Goal: Task Accomplishment & Management: Complete application form

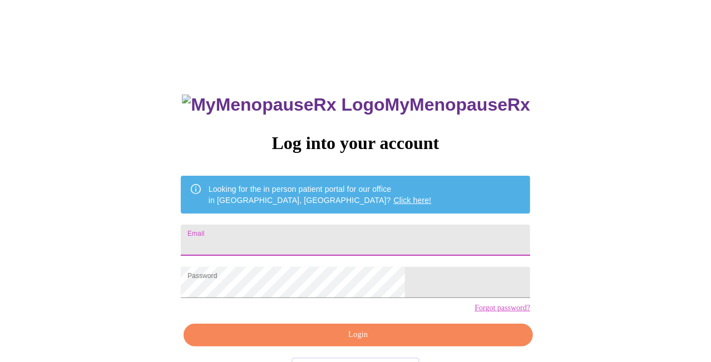
click at [345, 236] on input "Email" at bounding box center [355, 240] width 349 height 31
type input "[EMAIL_ADDRESS][DOMAIN_NAME]"
click at [340, 342] on span "Login" at bounding box center [358, 335] width 324 height 14
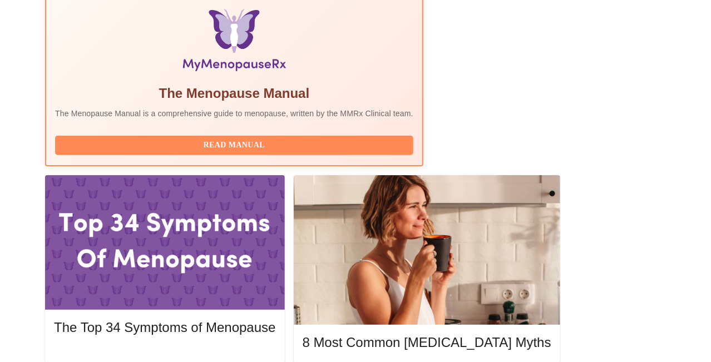
scroll to position [389, 0]
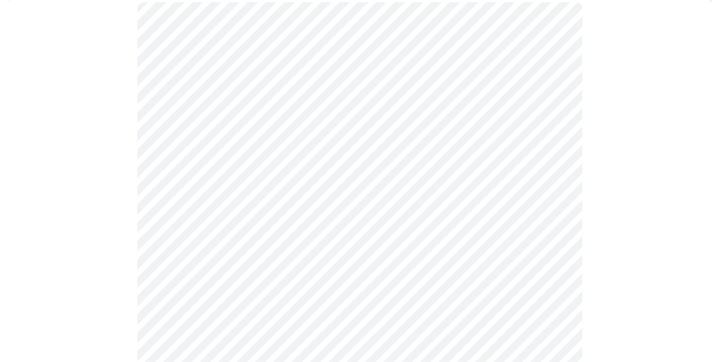
scroll to position [167, 0]
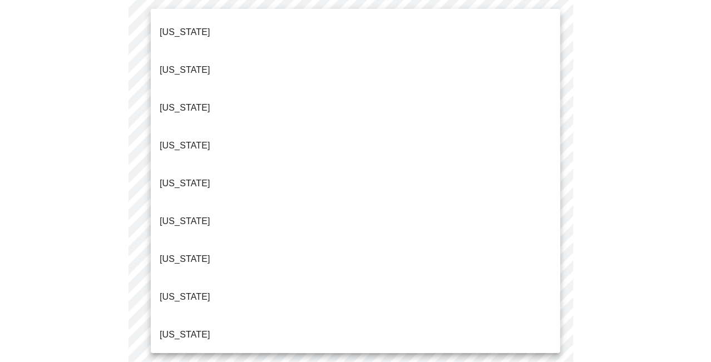
click at [292, 94] on body "MyMenopauseRx Appointments Messaging Labs Uploads Medications Community Refer a…" at bounding box center [355, 353] width 702 height 1030
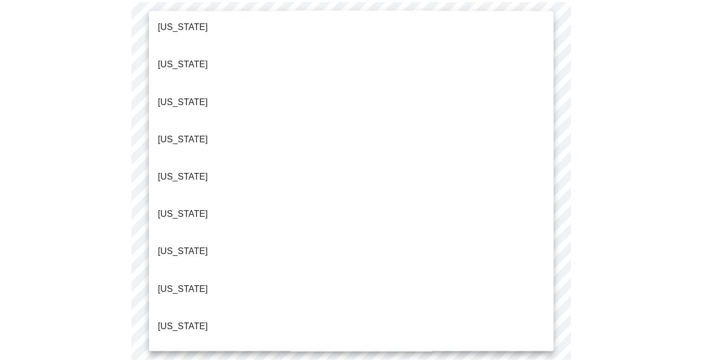
scroll to position [778, 0]
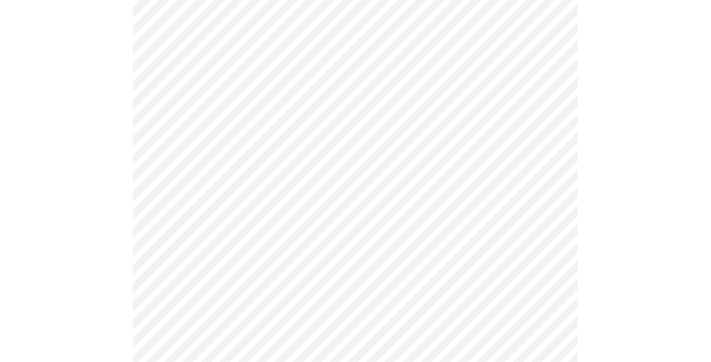
click at [284, 166] on body "MyMenopauseRx Appointments Messaging Labs Uploads Medications Community Refer a…" at bounding box center [355, 350] width 702 height 1024
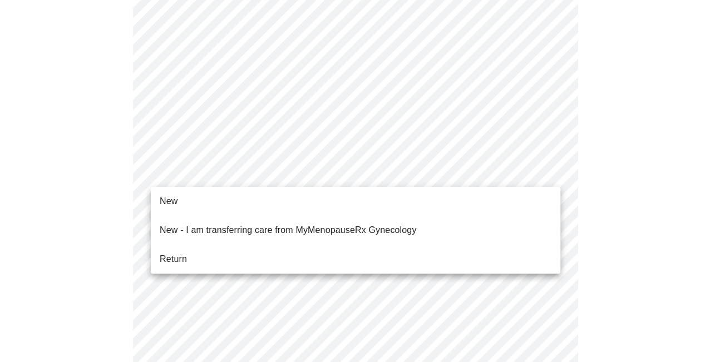
click at [274, 253] on li "Return" at bounding box center [355, 259] width 409 height 20
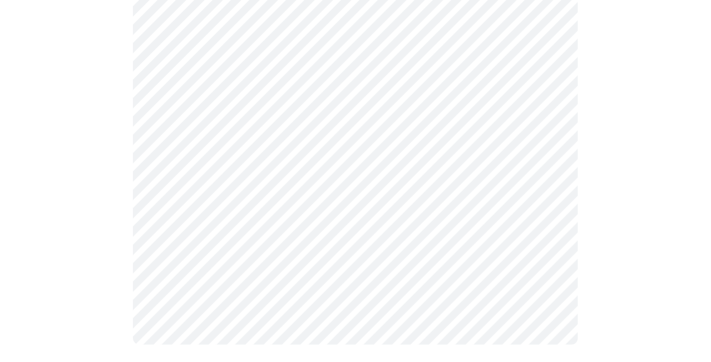
scroll to position [0, 0]
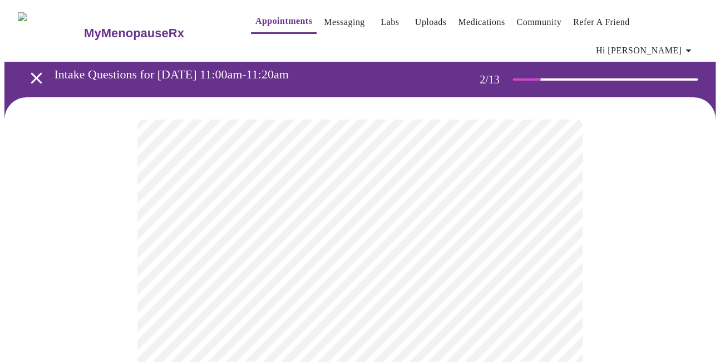
click at [460, 247] on body "MyMenopauseRx Appointments Messaging Labs Uploads Medications Community Refer a…" at bounding box center [359, 345] width 711 height 683
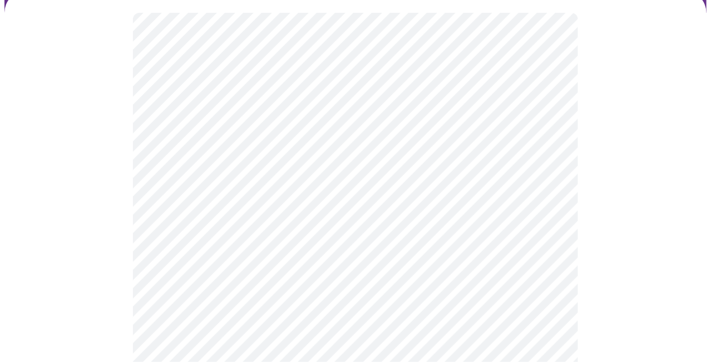
scroll to position [111, 0]
click at [368, 138] on body "MyMenopauseRx Appointments Messaging Labs Uploads Medications Community Refer a…" at bounding box center [355, 231] width 702 height 677
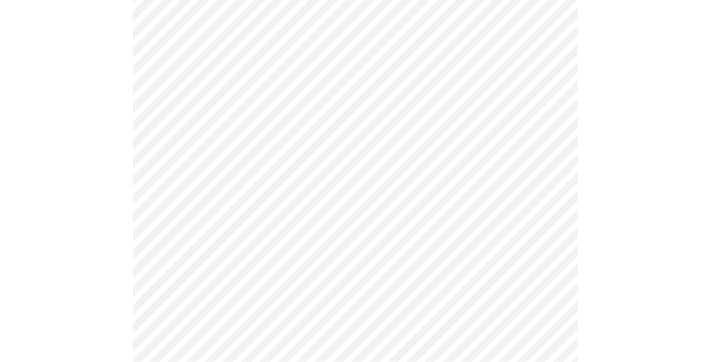
scroll to position [222, 0]
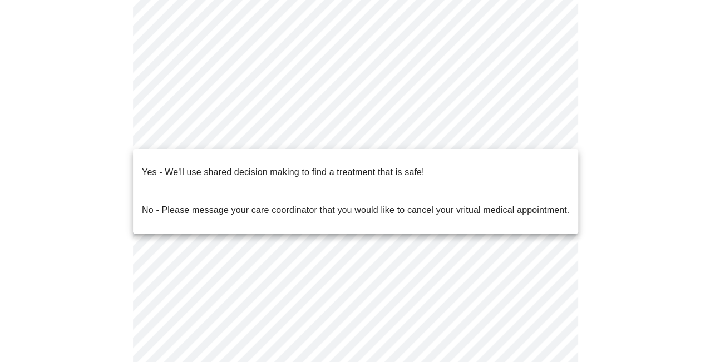
click at [333, 136] on body "MyMenopauseRx Appointments Messaging Labs Uploads Medications Community Refer a…" at bounding box center [359, 120] width 711 height 677
click at [331, 166] on p "Yes - We'll use shared decision making to find a treatment that is safe!" at bounding box center [283, 172] width 282 height 13
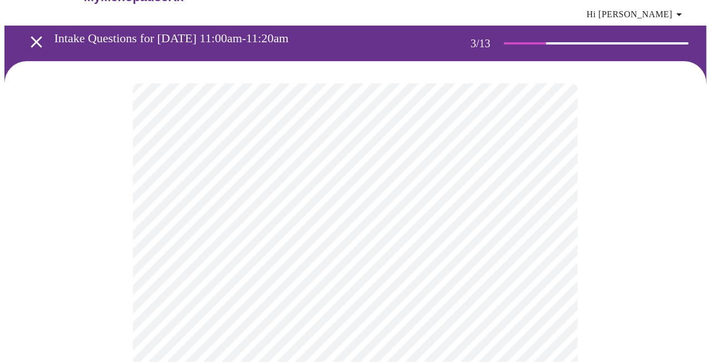
scroll to position [56, 0]
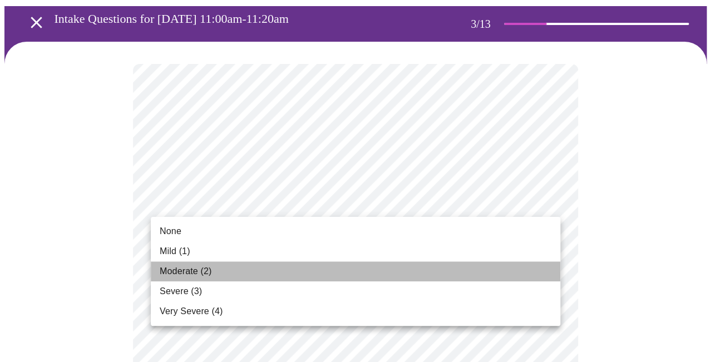
click at [365, 267] on li "Moderate (2)" at bounding box center [355, 271] width 409 height 20
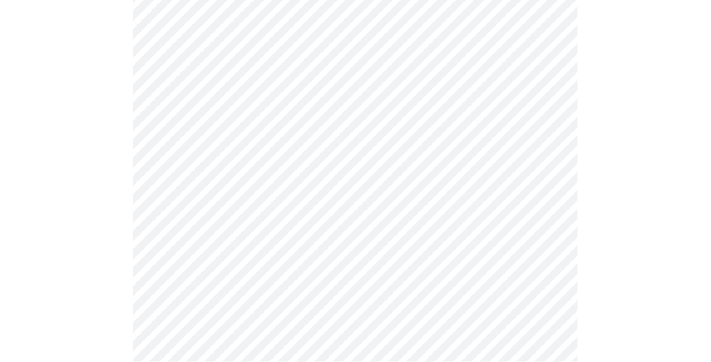
scroll to position [167, 0]
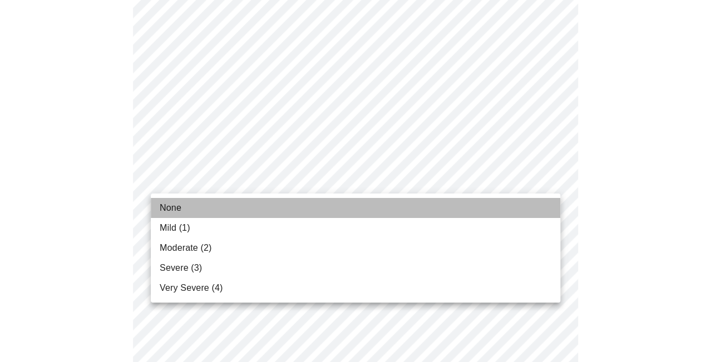
click at [363, 202] on li "None" at bounding box center [355, 208] width 409 height 20
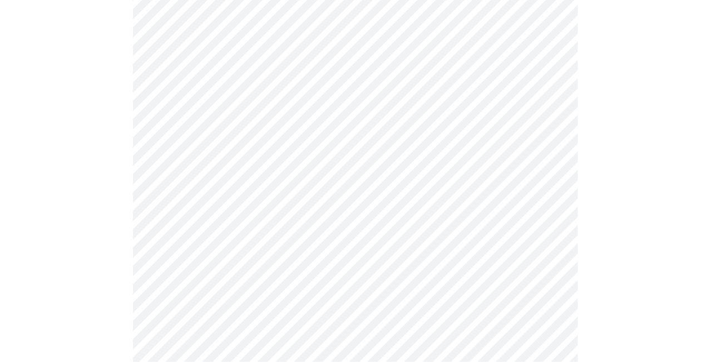
scroll to position [278, 0]
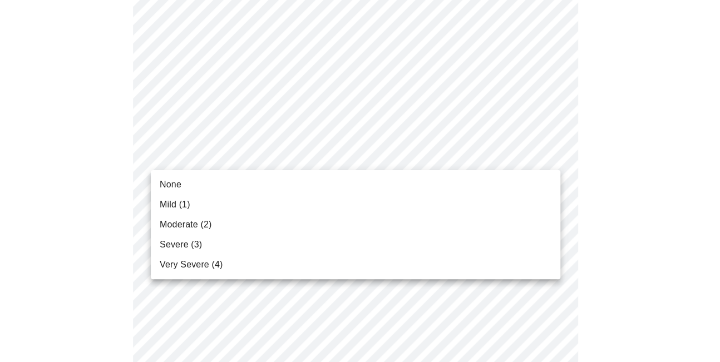
click at [352, 241] on li "Severe (3)" at bounding box center [355, 245] width 409 height 20
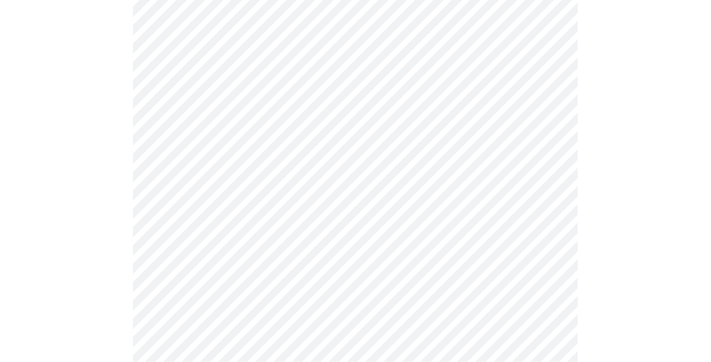
scroll to position [334, 0]
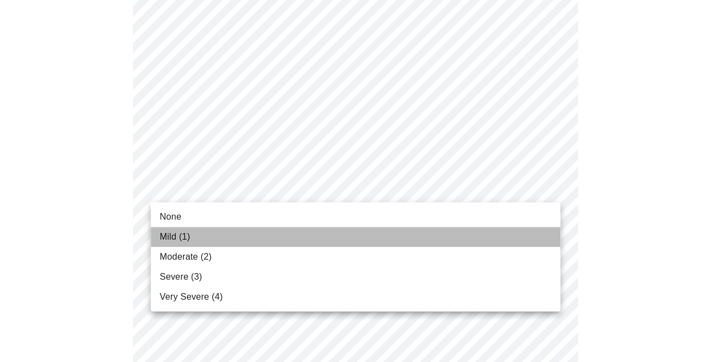
click at [351, 229] on li "Mild (1)" at bounding box center [355, 237] width 409 height 20
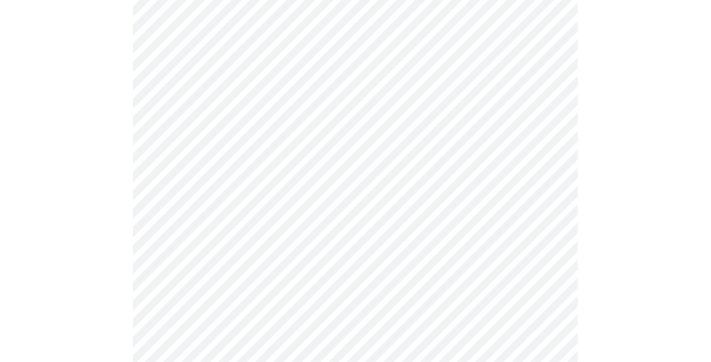
scroll to position [389, 0]
click at [351, 207] on body "MyMenopauseRx Appointments Messaging Labs Uploads Medications Community Refer a…" at bounding box center [355, 331] width 702 height 1432
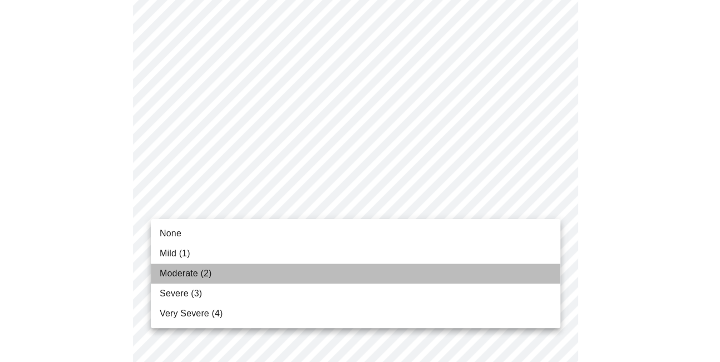
click at [349, 269] on li "Moderate (2)" at bounding box center [355, 274] width 409 height 20
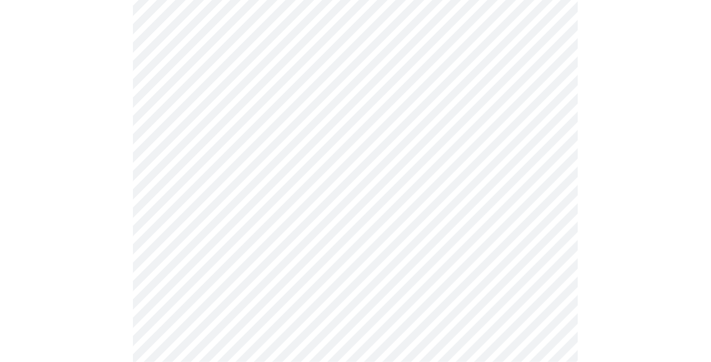
scroll to position [500, 0]
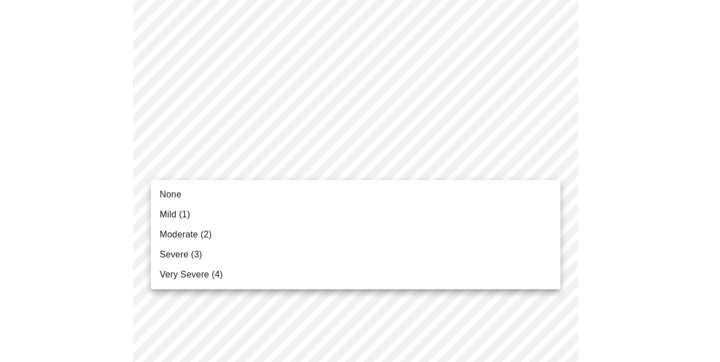
click at [331, 172] on body "MyMenopauseRx Appointments Messaging Labs Uploads Medications Community Refer a…" at bounding box center [359, 212] width 711 height 1416
click at [325, 231] on li "Moderate (2)" at bounding box center [355, 235] width 409 height 20
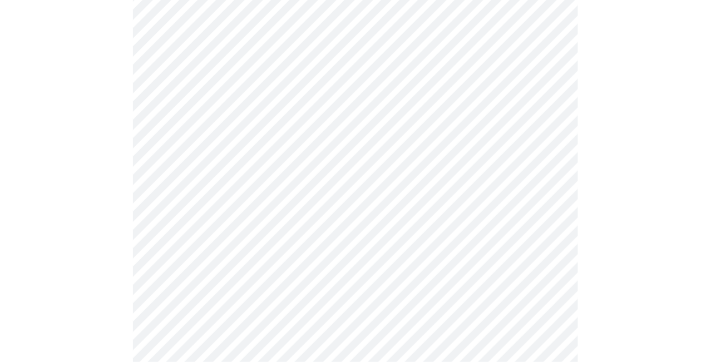
scroll to position [667, 0]
click at [329, 88] on body "MyMenopauseRx Appointments Messaging Labs Uploads Medications Community Refer a…" at bounding box center [355, 37] width 702 height 1401
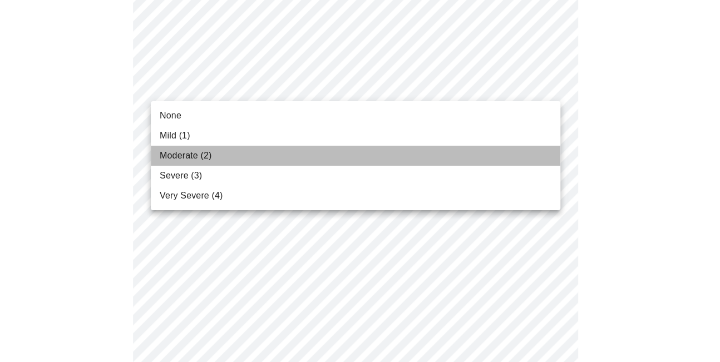
click at [331, 152] on li "Moderate (2)" at bounding box center [355, 156] width 409 height 20
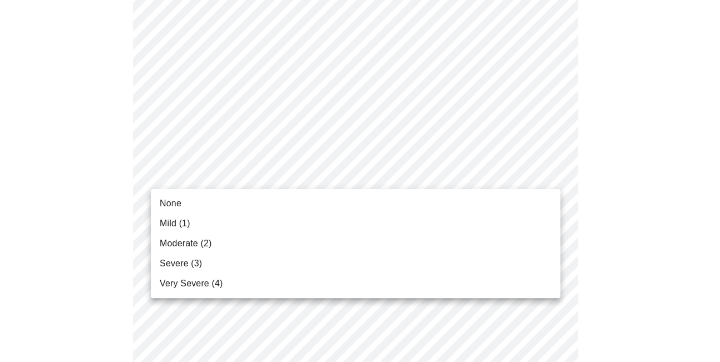
click at [329, 175] on body "MyMenopauseRx Appointments Messaging Labs Uploads Medications Community Refer a…" at bounding box center [359, 29] width 711 height 1385
click at [325, 197] on li "None" at bounding box center [355, 203] width 409 height 20
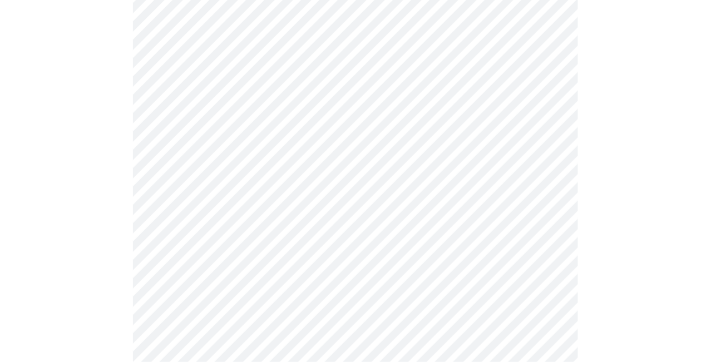
scroll to position [723, 0]
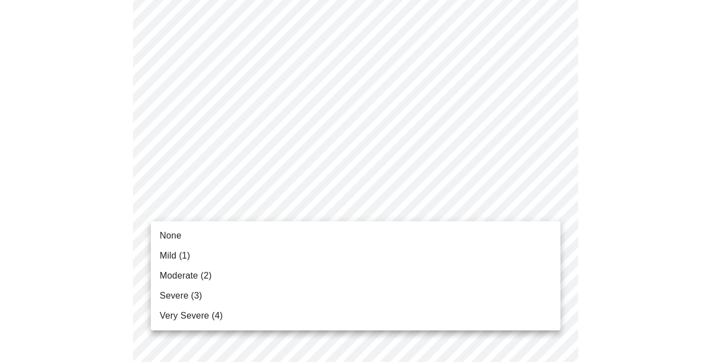
click at [319, 222] on ul "None Mild (1) Moderate (2) Severe (3) Very Severe (4)" at bounding box center [355, 275] width 409 height 109
click at [312, 235] on li "None" at bounding box center [355, 236] width 409 height 20
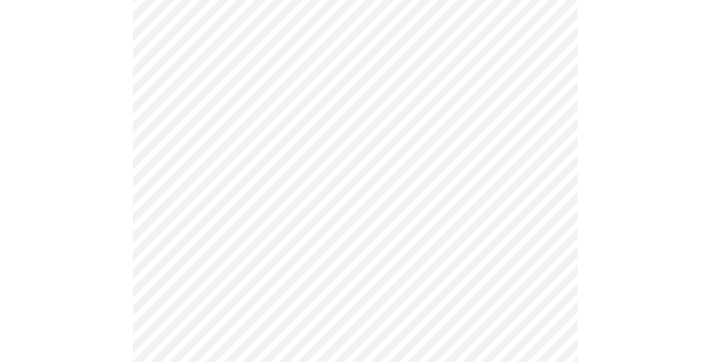
scroll to position [890, 0]
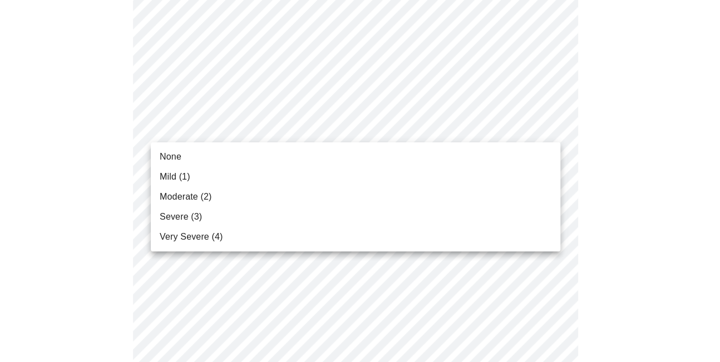
click at [315, 153] on li "None" at bounding box center [355, 157] width 409 height 20
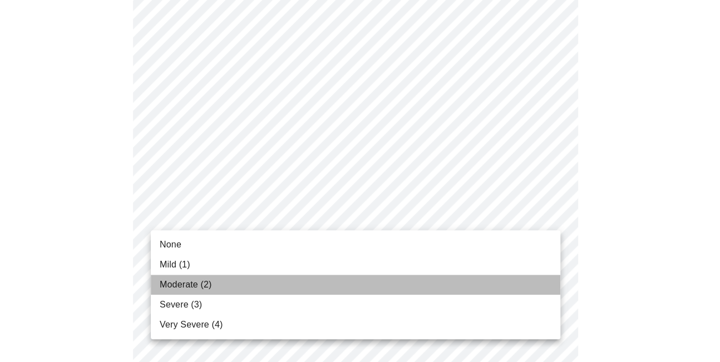
click at [309, 289] on li "Moderate (2)" at bounding box center [355, 285] width 409 height 20
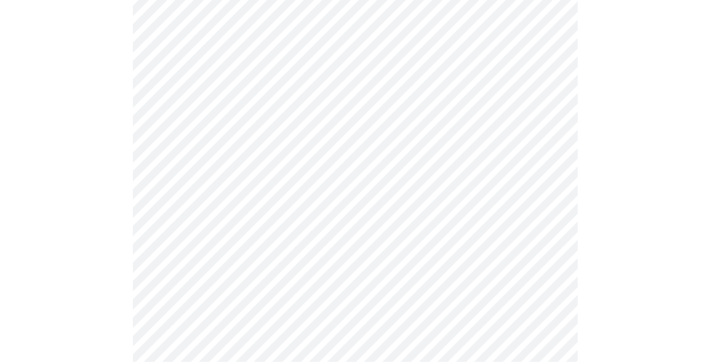
scroll to position [556, 0]
click at [203, 136] on body "MyMenopauseRx Appointments Messaging Labs Uploads Medications Community Refer a…" at bounding box center [355, 4] width 702 height 1112
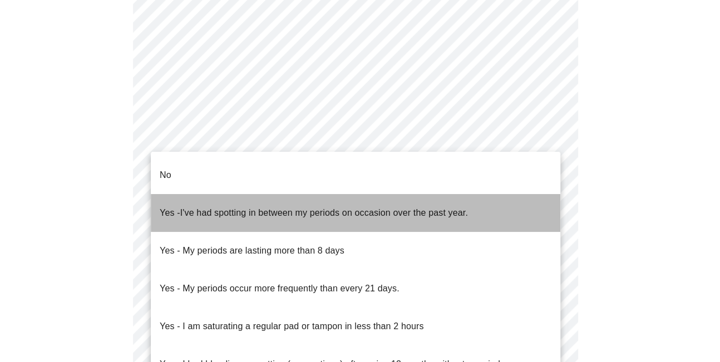
click at [200, 208] on span "I've had spotting in between my periods on occasion over the past year." at bounding box center [323, 212] width 287 height 9
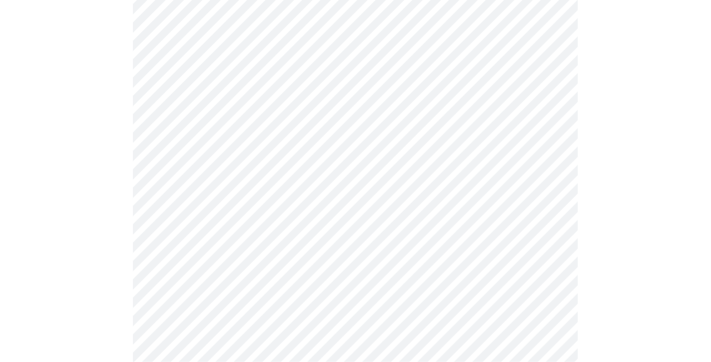
scroll to position [612, 0]
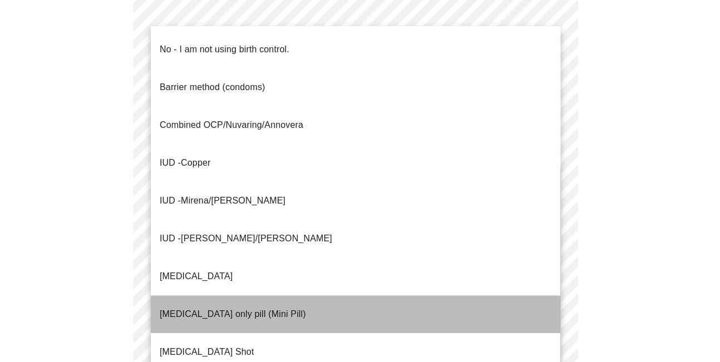
click at [212, 307] on p "[MEDICAL_DATA] only pill (Mini Pill)" at bounding box center [233, 313] width 146 height 13
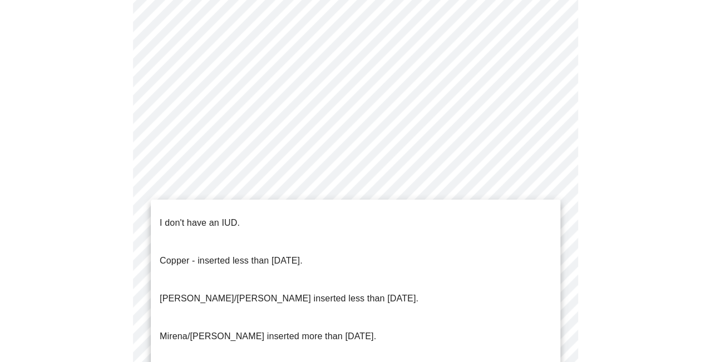
click at [198, 217] on p "I don't have an IUD." at bounding box center [200, 222] width 80 height 13
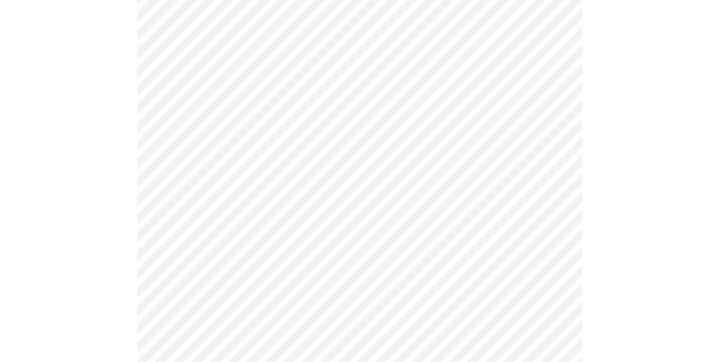
scroll to position [723, 0]
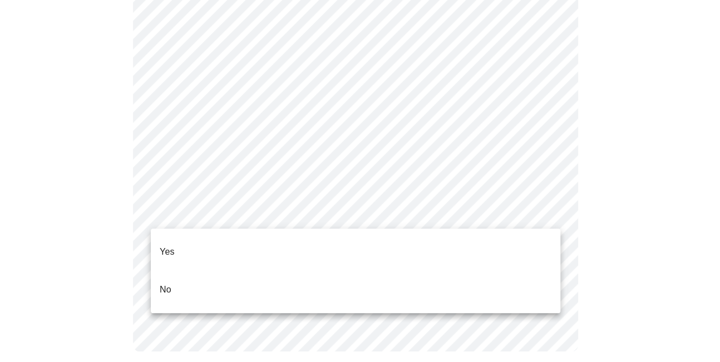
click at [203, 247] on li "Yes" at bounding box center [355, 252] width 409 height 38
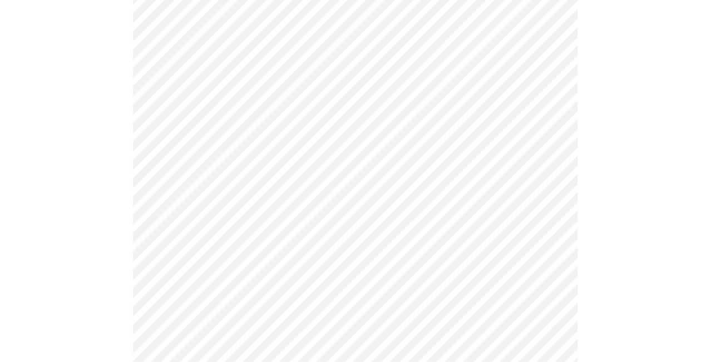
scroll to position [334, 0]
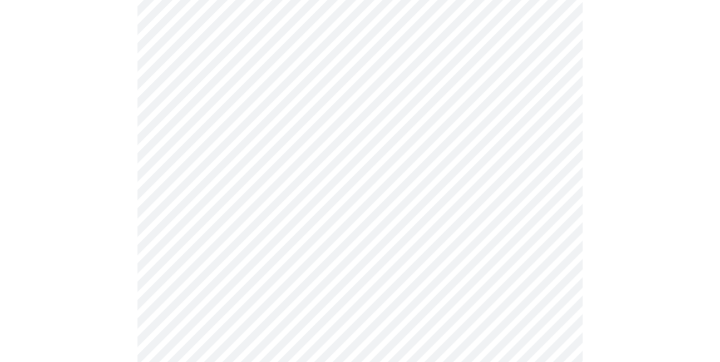
click at [311, 68] on body "MyMenopauseRx Appointments Messaging Labs Uploads Medications Community Refer a…" at bounding box center [359, 89] width 711 height 837
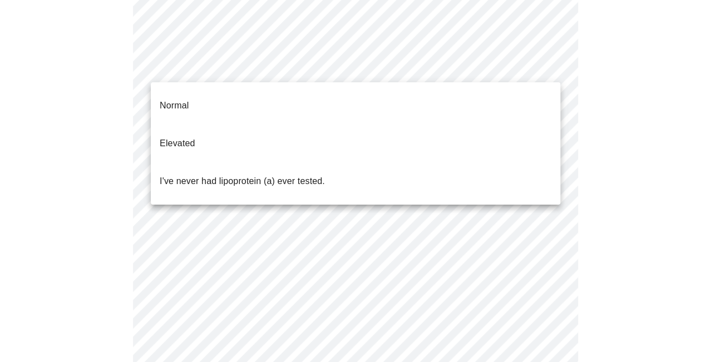
click at [312, 175] on p "I've never had lipoprotein (a) ever tested." at bounding box center [242, 181] width 165 height 13
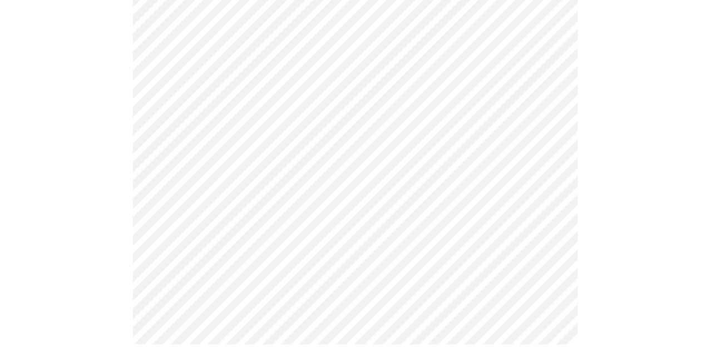
scroll to position [2965, 0]
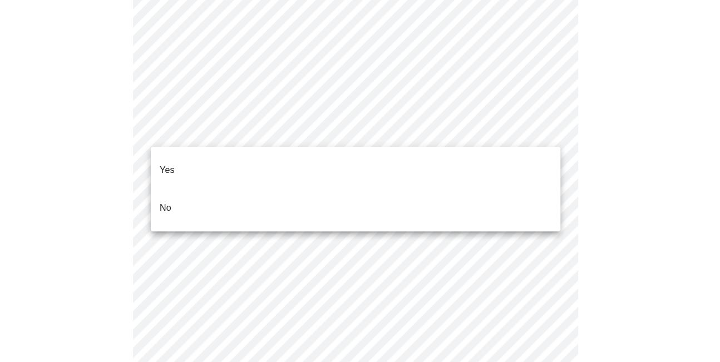
click at [391, 191] on li "No" at bounding box center [355, 208] width 409 height 38
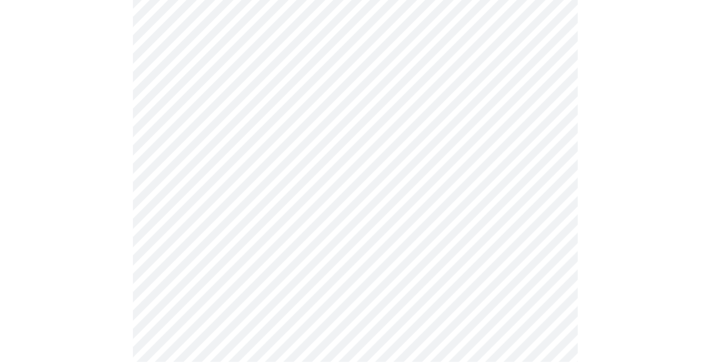
scroll to position [974, 0]
